Goal: Information Seeking & Learning: Learn about a topic

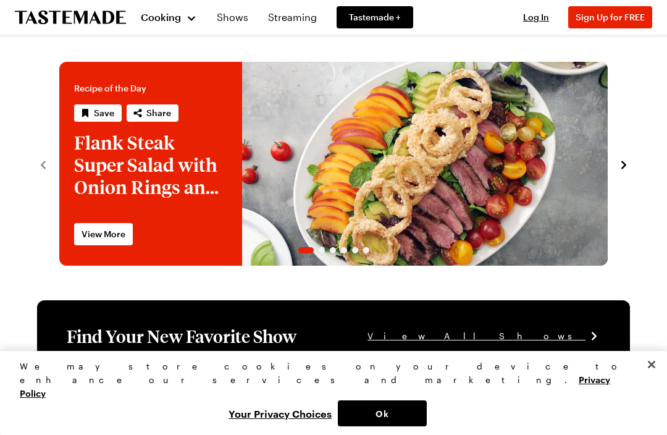
click at [174, 15] on span "Cooking" at bounding box center [161, 17] width 40 height 12
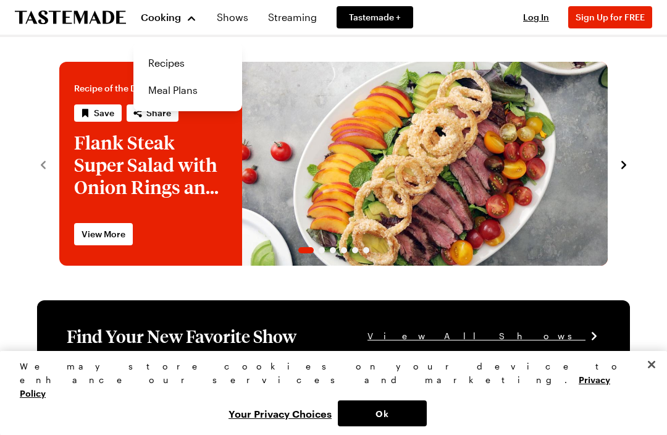
click at [185, 62] on link "Recipes" at bounding box center [188, 62] width 94 height 27
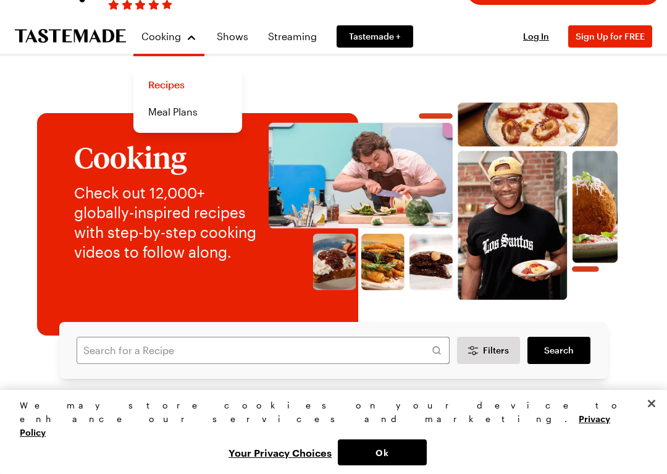
scroll to position [68, 0]
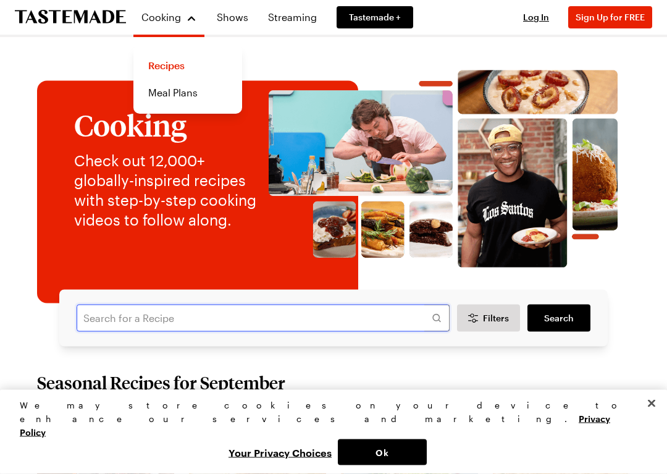
click at [91, 325] on input "text" at bounding box center [263, 318] width 373 height 27
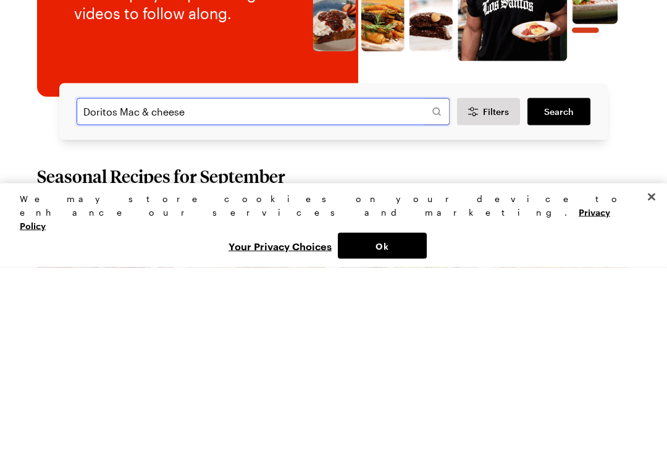
type input "Doritos Mac & cheese"
click at [560, 312] on span "Search" at bounding box center [559, 318] width 30 height 12
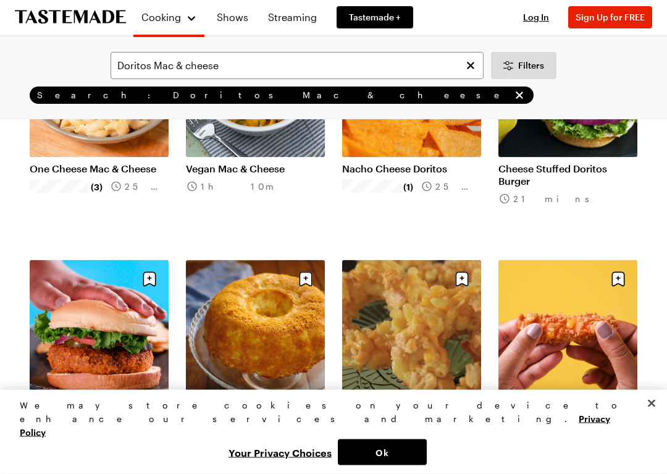
scroll to position [244, 0]
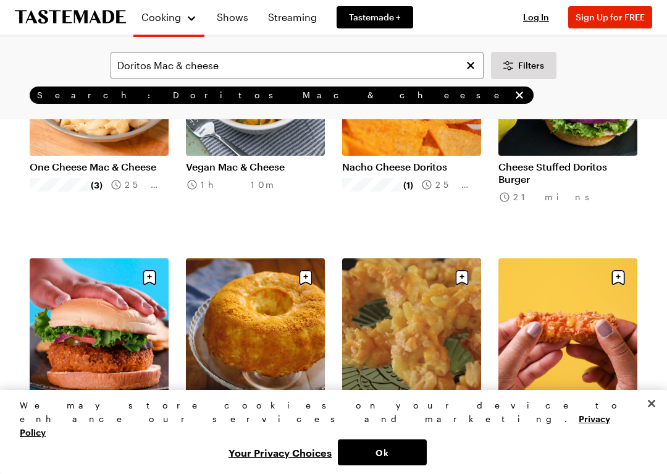
click at [275, 402] on link "Mac & Cheese Crisp Bundt" at bounding box center [255, 408] width 139 height 12
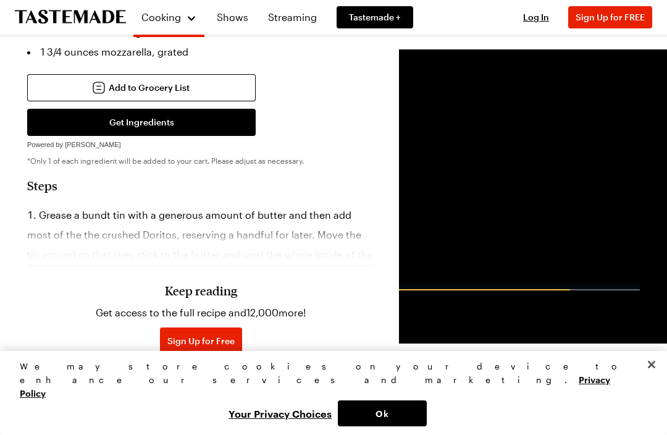
scroll to position [582, 0]
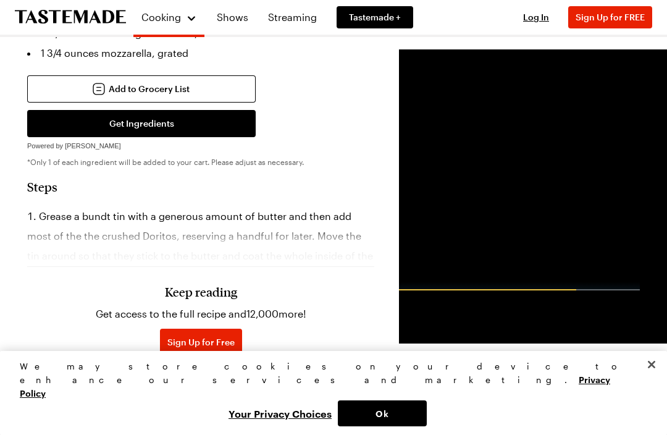
click at [175, 291] on h3 "Keep reading" at bounding box center [201, 291] width 72 height 15
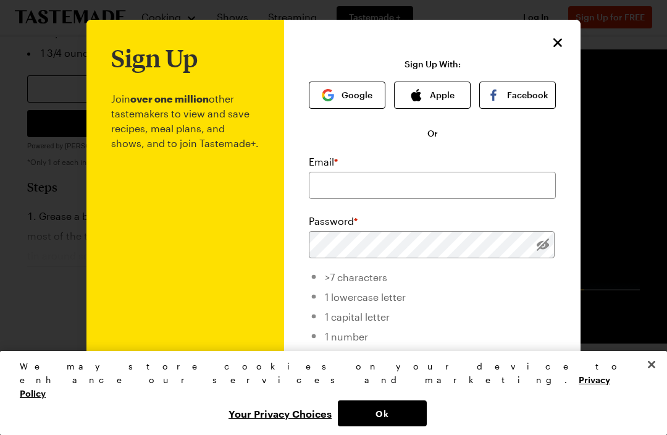
click at [558, 41] on icon "Close" at bounding box center [558, 42] width 15 height 15
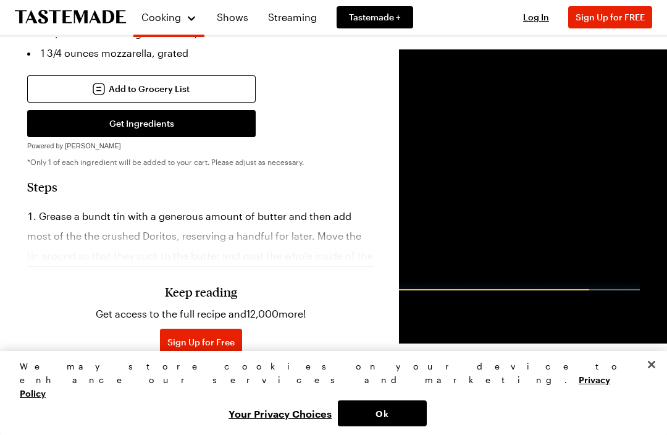
click at [180, 297] on h3 "Keep reading" at bounding box center [201, 291] width 72 height 15
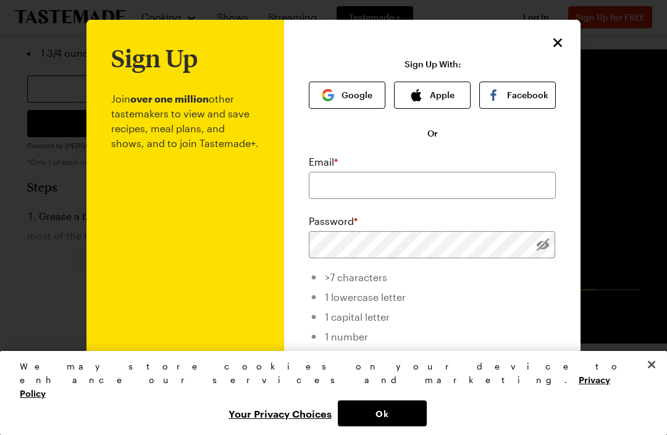
click at [552, 46] on icon "Close" at bounding box center [558, 42] width 15 height 15
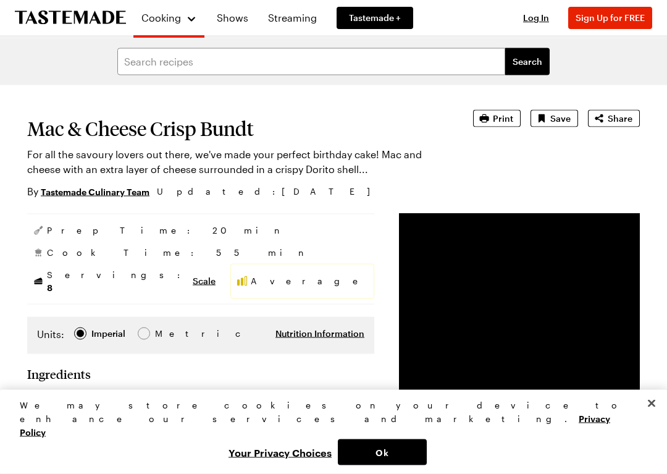
scroll to position [75, 0]
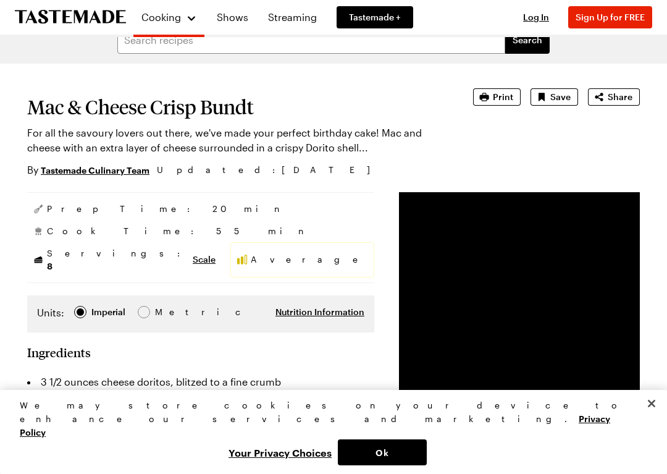
click at [146, 305] on span "Metric Metric" at bounding box center [159, 312] width 43 height 14
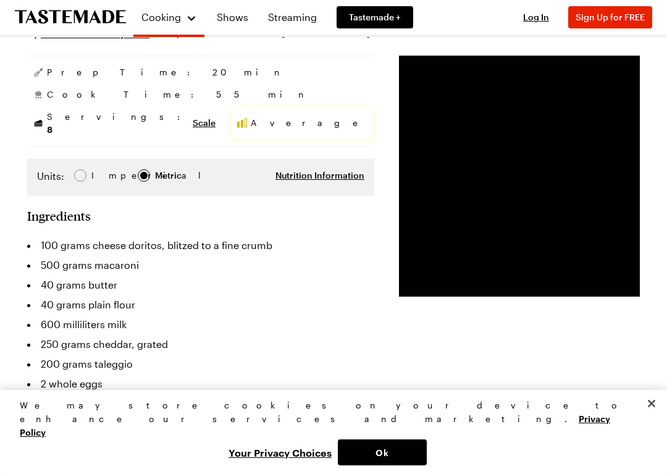
scroll to position [214, 0]
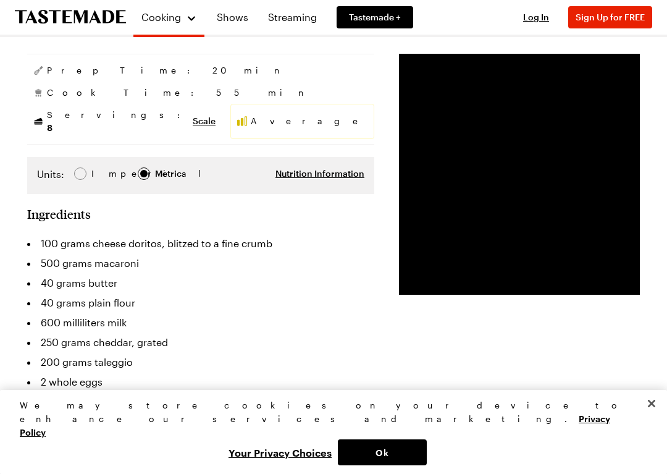
click at [77, 170] on div at bounding box center [80, 173] width 7 height 7
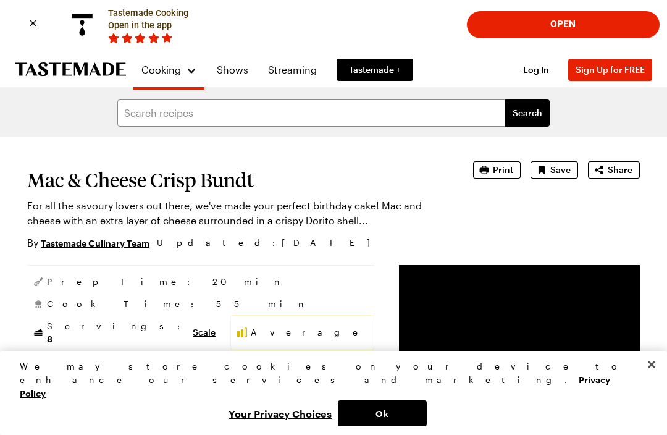
scroll to position [0, 0]
